Goal: Navigation & Orientation: Find specific page/section

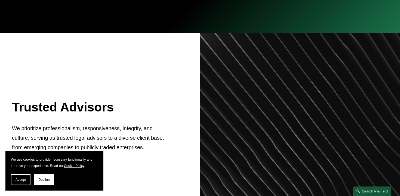
scroll to position [187, 0]
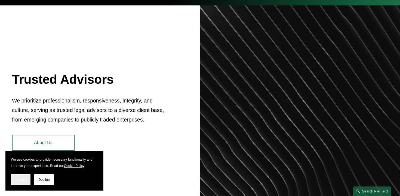
click at [19, 184] on button "Accept" at bounding box center [21, 180] width 20 height 11
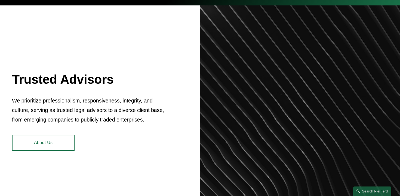
scroll to position [0, 0]
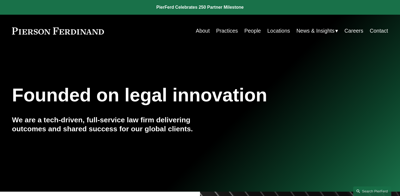
click at [226, 32] on link "Practices" at bounding box center [227, 31] width 22 height 11
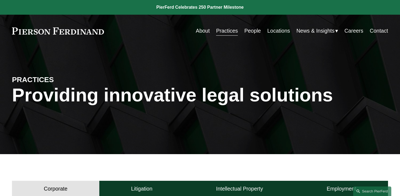
click at [203, 34] on link "About" at bounding box center [203, 31] width 14 height 11
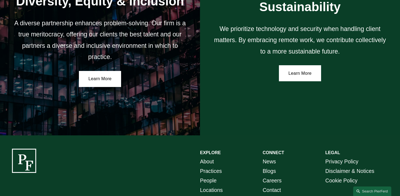
scroll to position [915, 0]
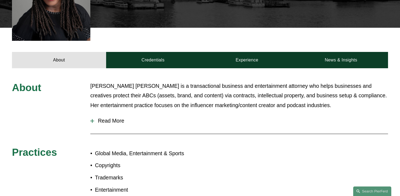
scroll to position [206, 0]
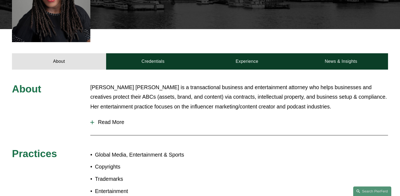
click at [117, 119] on span "Read More" at bounding box center [241, 122] width 294 height 6
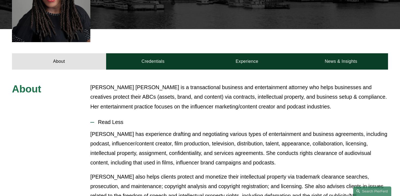
click at [117, 119] on span "Read Less" at bounding box center [241, 122] width 294 height 6
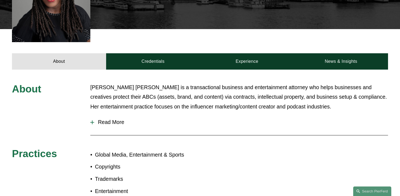
click at [117, 119] on span "Read More" at bounding box center [241, 122] width 294 height 6
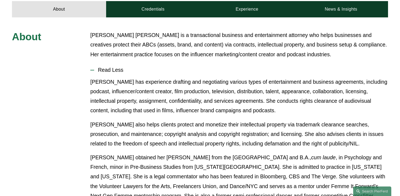
scroll to position [300, 0]
